Goal: Register for event/course

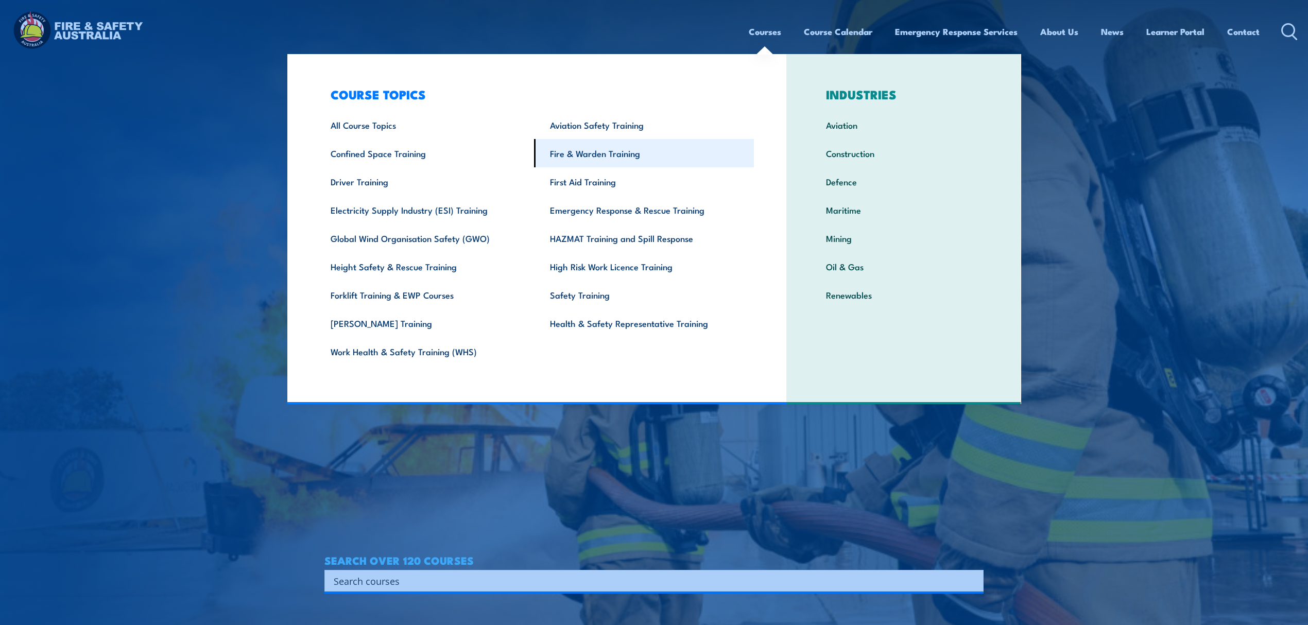
click at [596, 157] on link "Fire & Warden Training" at bounding box center [644, 153] width 220 height 28
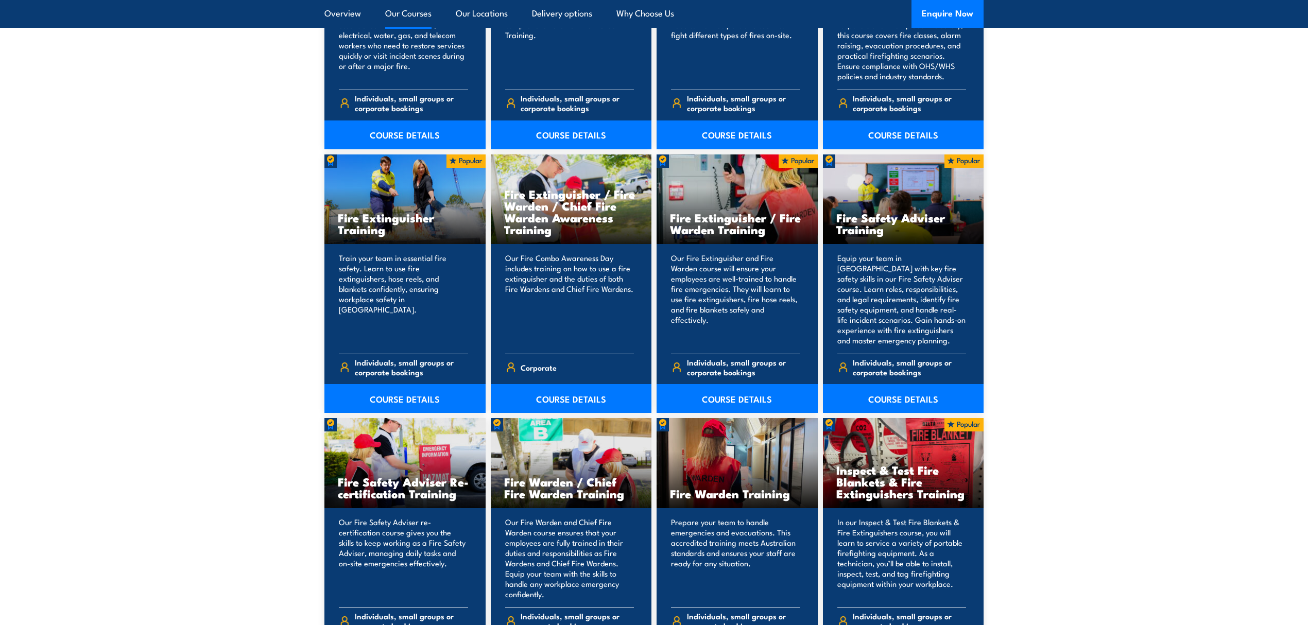
scroll to position [961, 0]
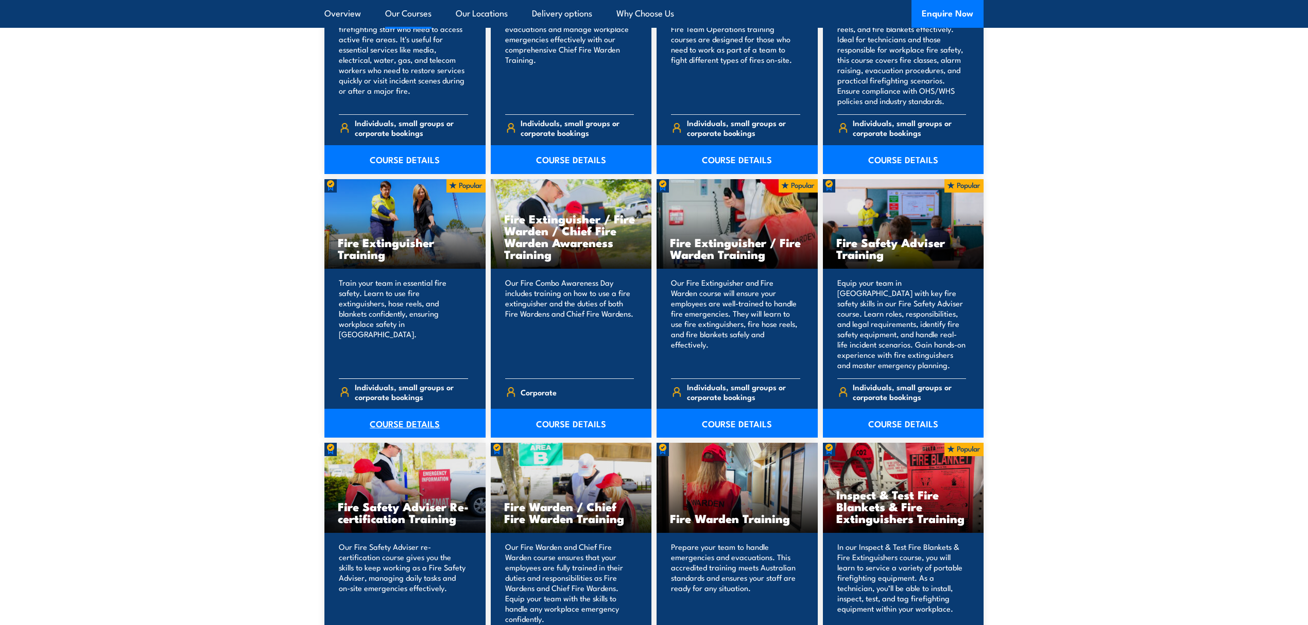
click at [416, 419] on link "COURSE DETAILS" at bounding box center [404, 423] width 161 height 29
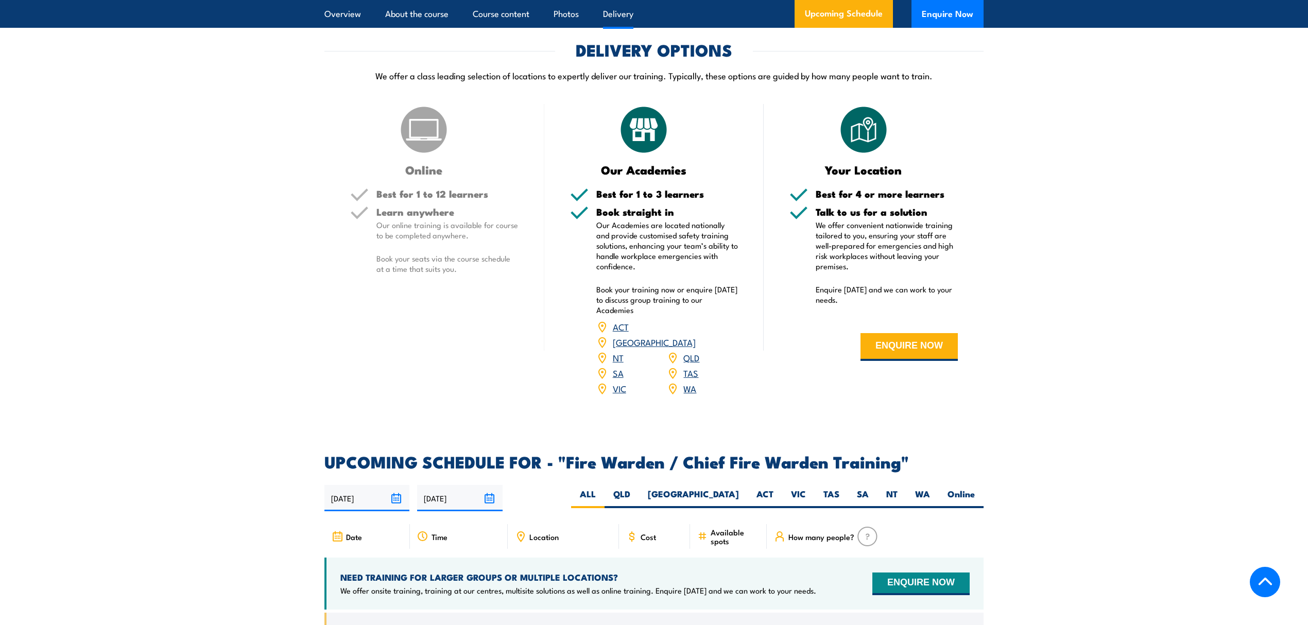
scroll to position [1442, 0]
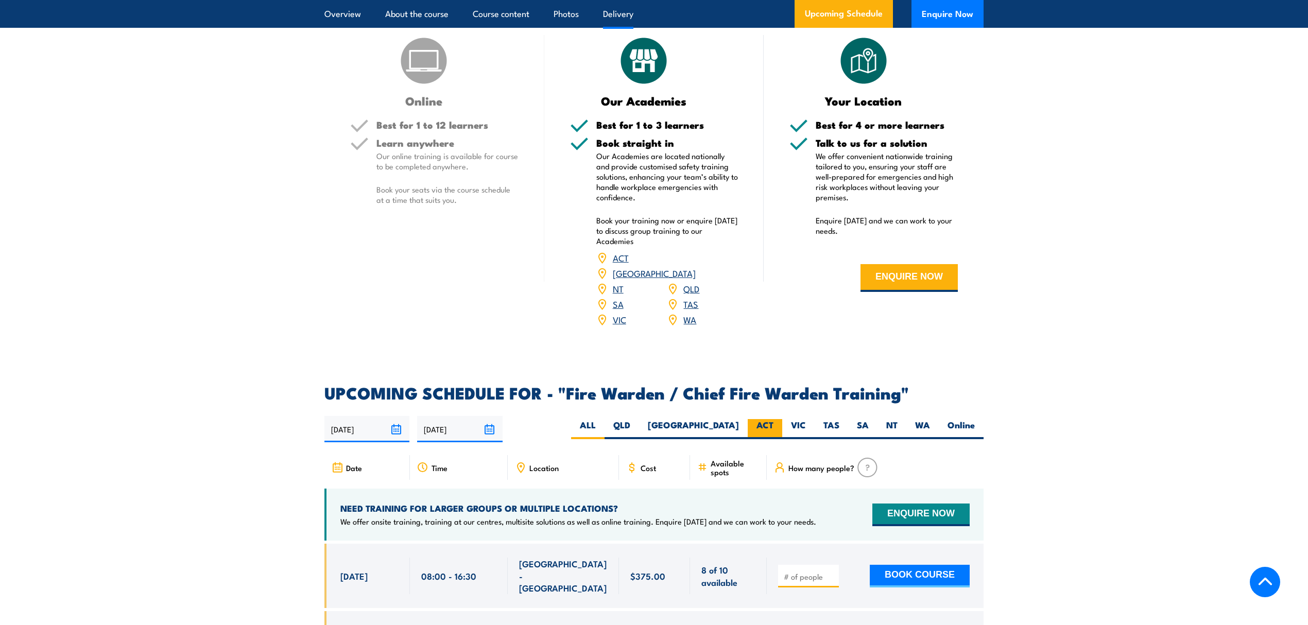
click at [760, 426] on label "ACT" at bounding box center [765, 429] width 34 height 20
click at [773, 426] on input "ACT" at bounding box center [776, 422] width 7 height 7
radio input "true"
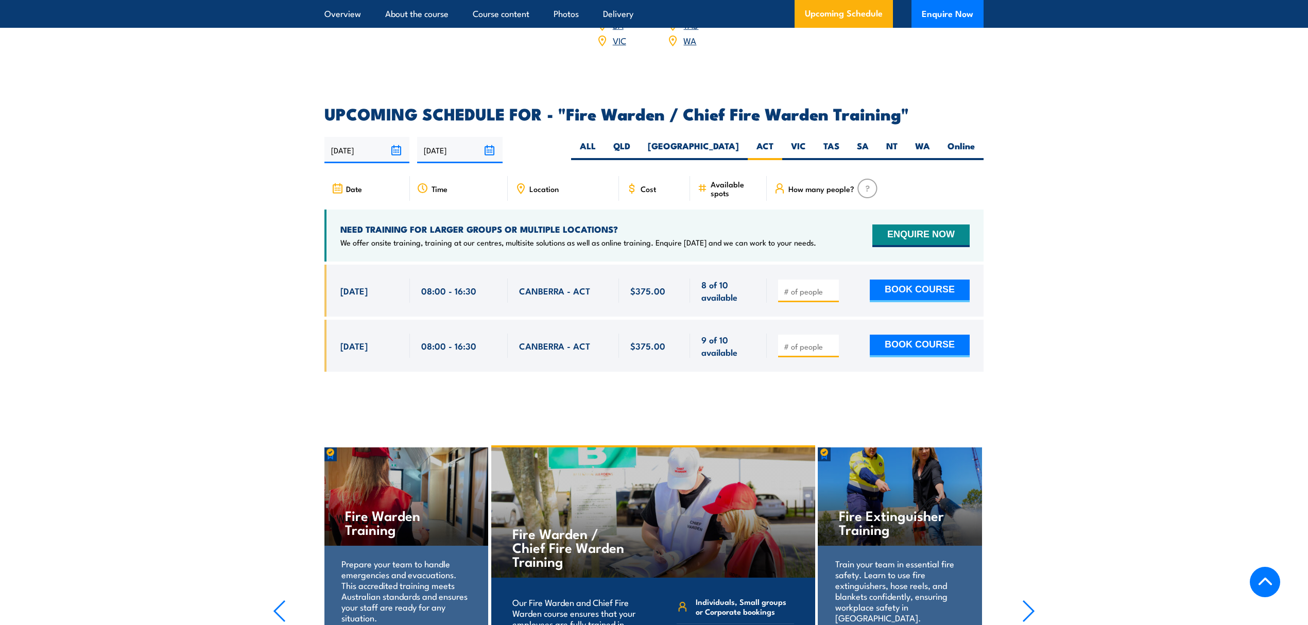
scroll to position [1823, 0]
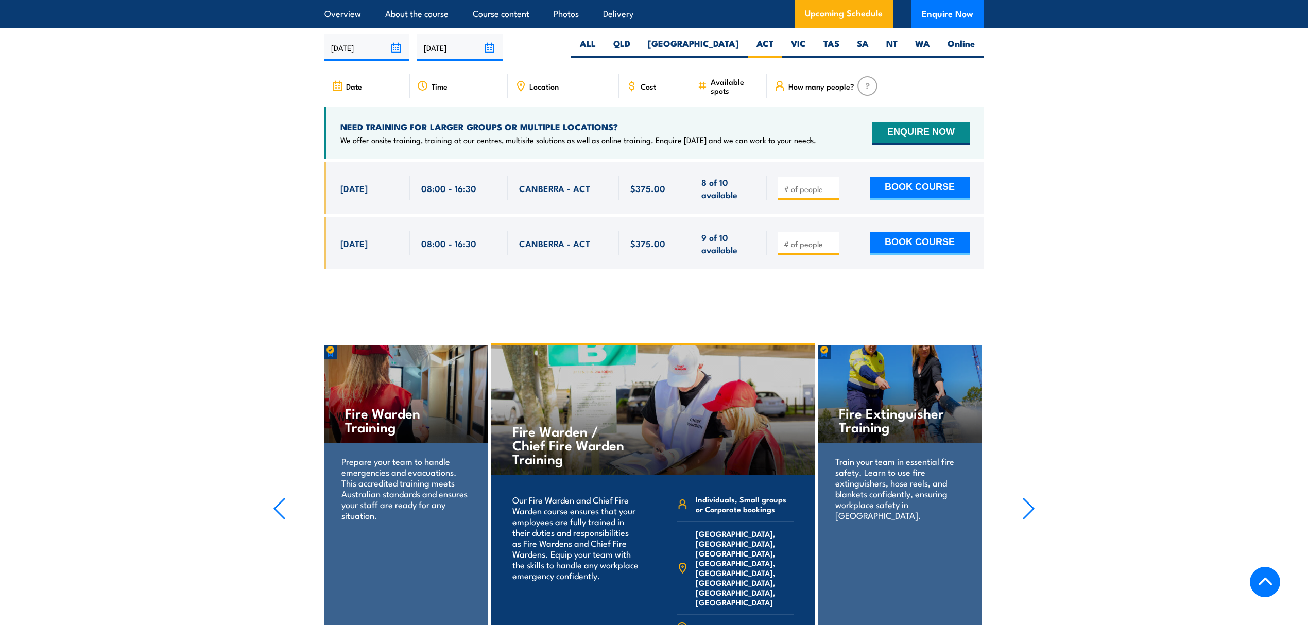
drag, startPoint x: 338, startPoint y: 185, endPoint x: 337, endPoint y: 193, distance: 7.4
click at [337, 193] on div "[DATE] 08:00 - 08:00" at bounding box center [366, 188] width 85 height 52
drag, startPoint x: 338, startPoint y: 182, endPoint x: 749, endPoint y: 194, distance: 411.1
click at [749, 194] on div "[DATE] 08:00 - 08:00" at bounding box center [653, 188] width 659 height 52
click at [749, 194] on span "8 of 10 available" at bounding box center [728, 188] width 54 height 24
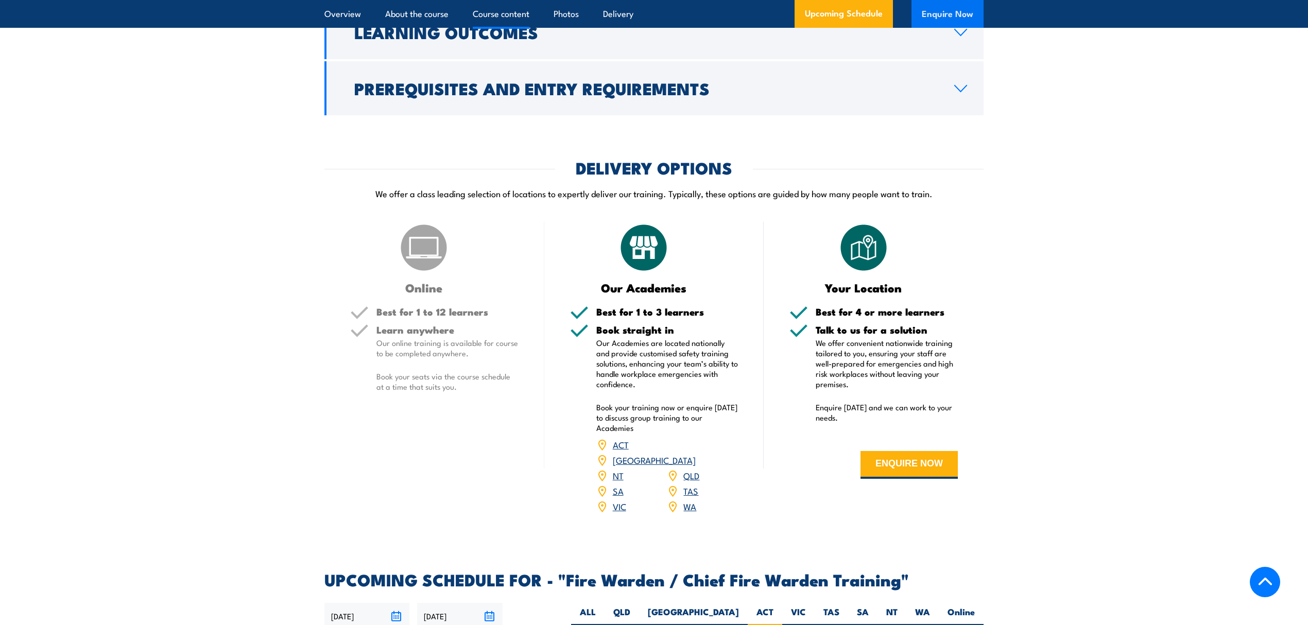
scroll to position [1274, 0]
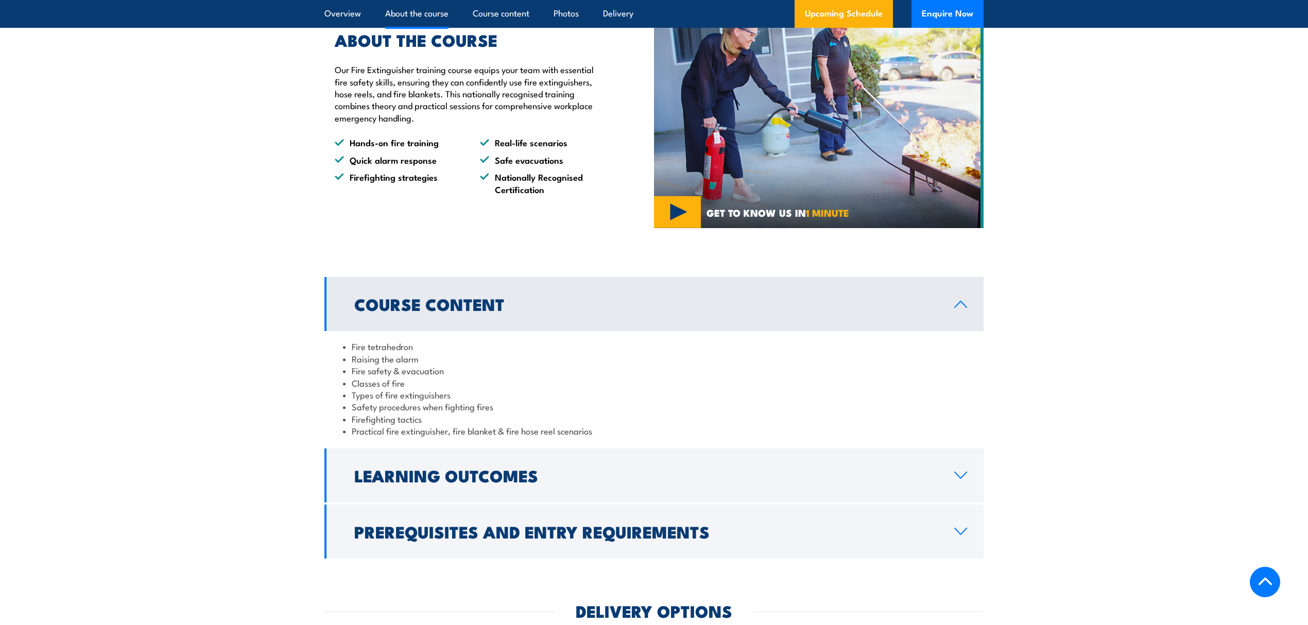
scroll to position [754, 0]
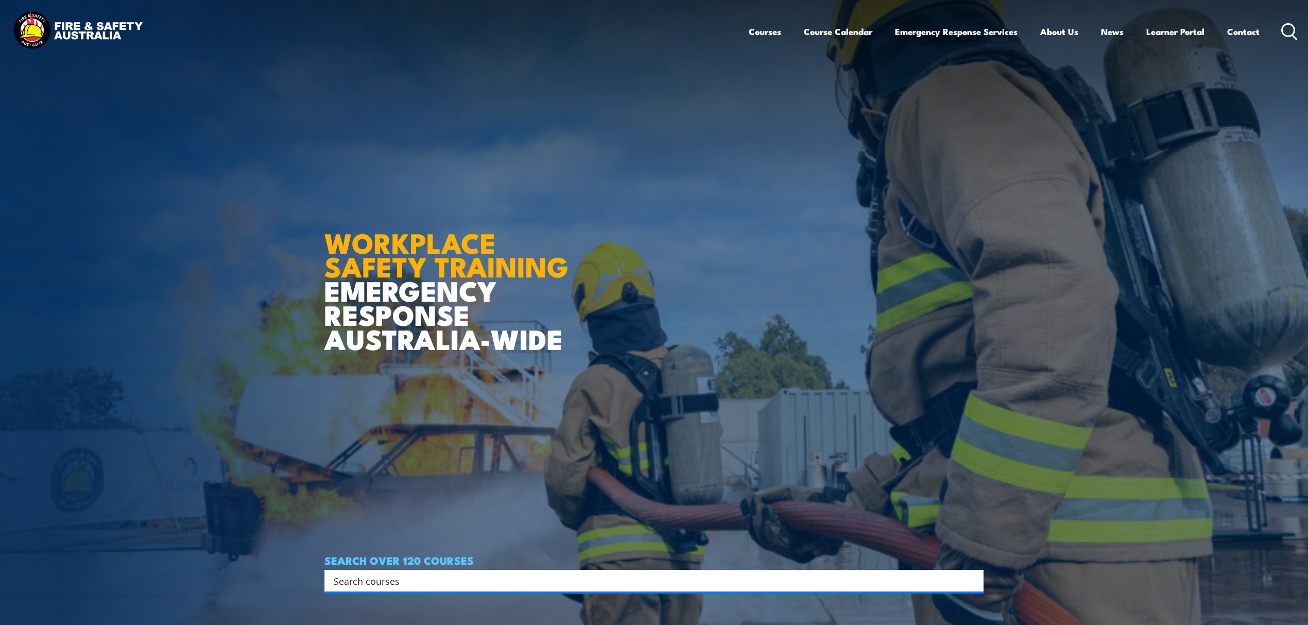
click at [557, 583] on input "Search input" at bounding box center [647, 580] width 627 height 15
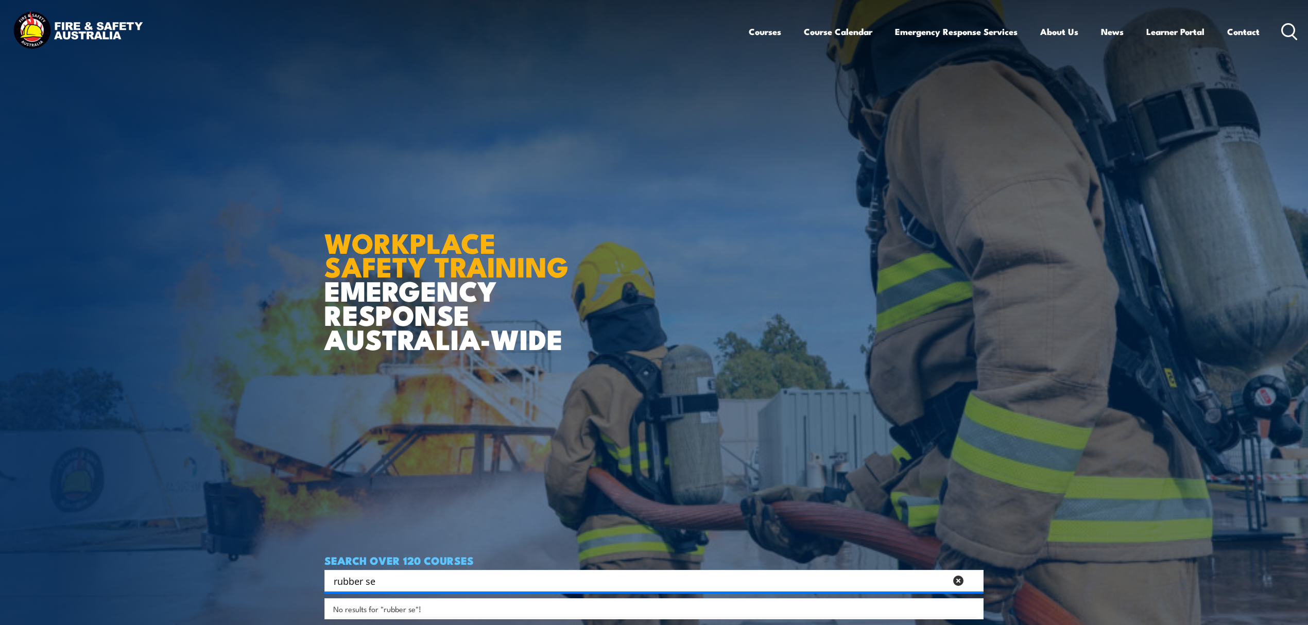
click at [435, 578] on input "rubber se" at bounding box center [640, 580] width 613 height 15
type input "r"
